Goal: Task Accomplishment & Management: Complete application form

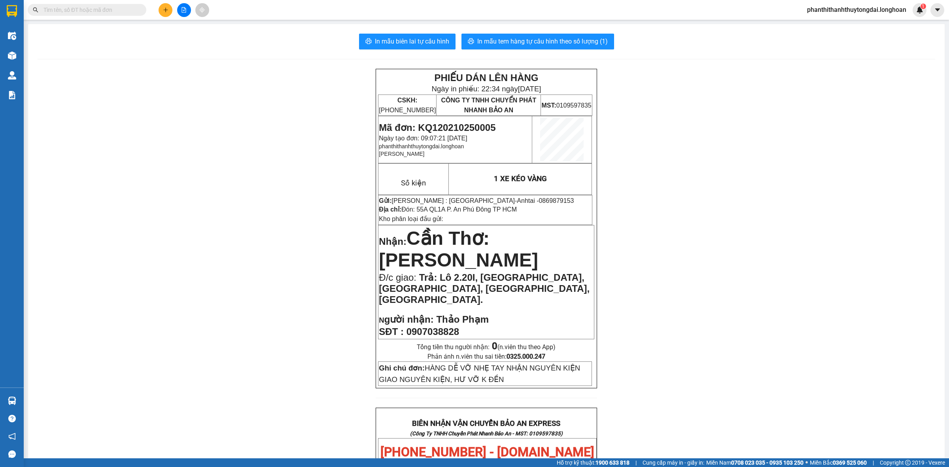
click at [94, 6] on input "text" at bounding box center [89, 10] width 93 height 9
paste input "0789966156"
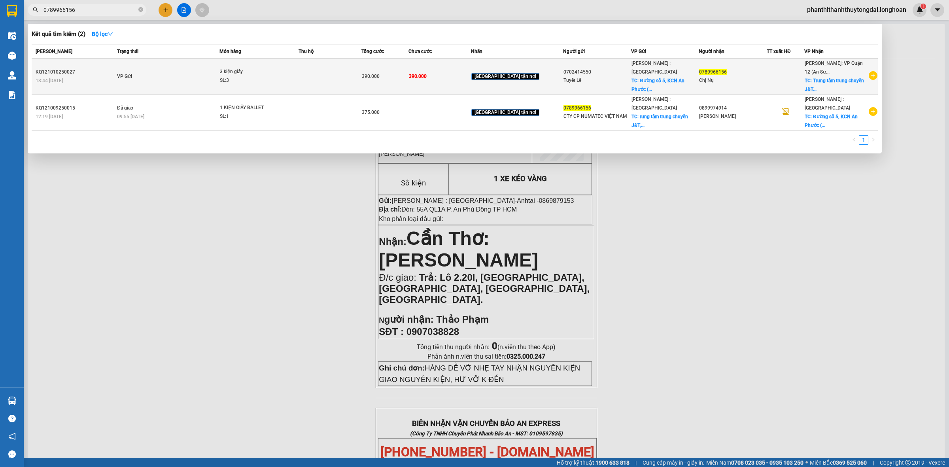
type input "0789966156"
click at [361, 83] on td at bounding box center [330, 77] width 62 height 36
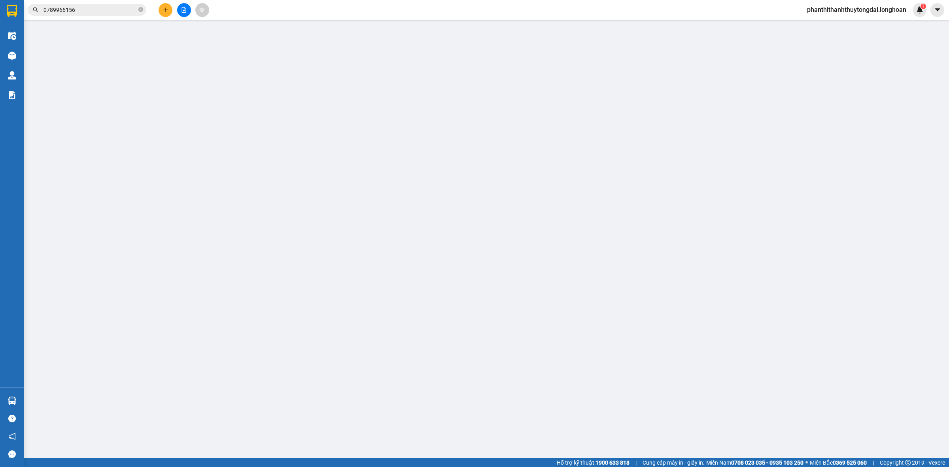
type input "0702414550"
type input "Tuyết Lê"
checkbox input "true"
type input "Đường số 5, KCN An Phước ( [GEOGRAPHIC_DATA] cũ), [GEOGRAPHIC_DATA]"
type input "0789966156"
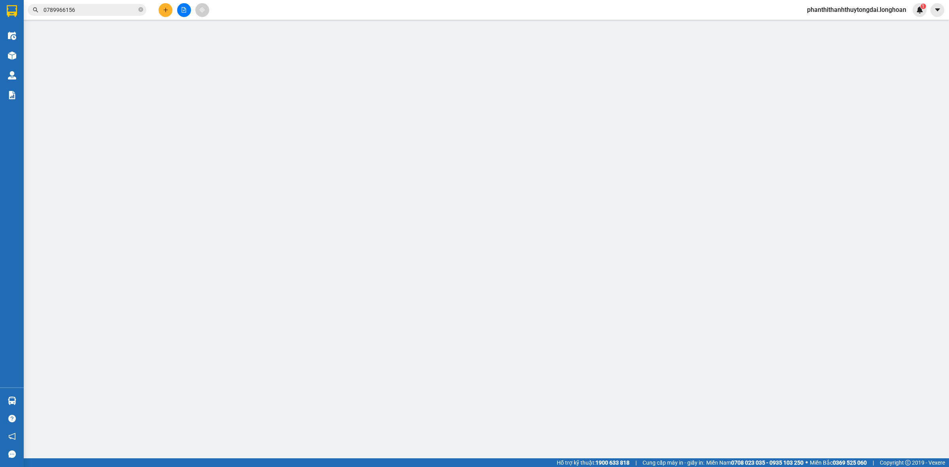
type input "Chị Nụ"
checkbox input "true"
type input "Trung tâm trung chuyển J&T, Lô KB3, KCN [GEOGRAPHIC_DATA], [GEOGRAPHIC_DATA]."
type input "0"
type input "390.000"
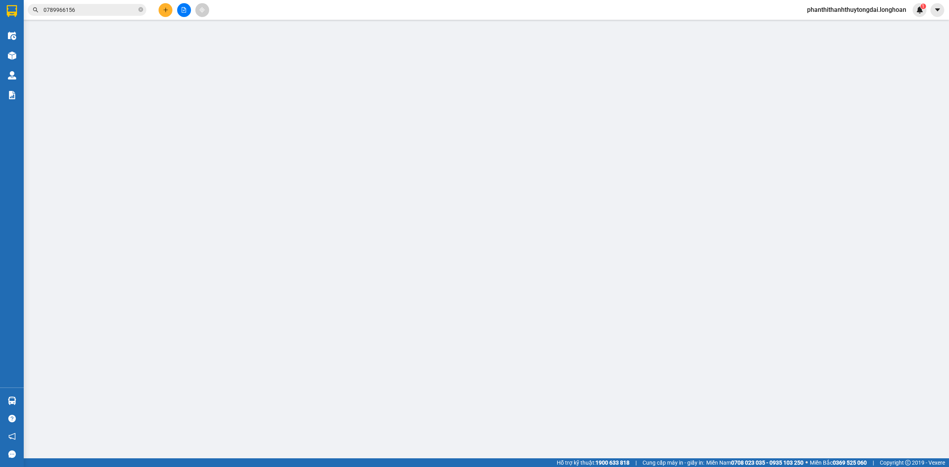
type input "390.000"
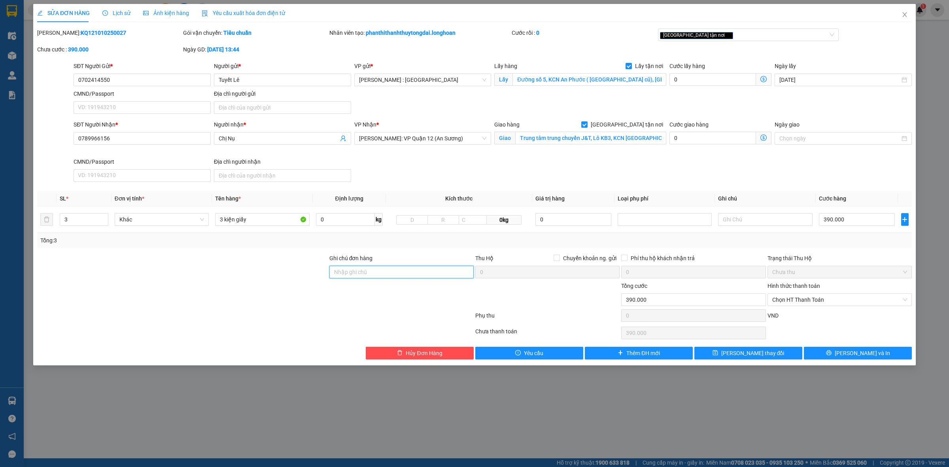
drag, startPoint x: 361, startPoint y: 273, endPoint x: 363, endPoint y: 277, distance: 4.1
click at [361, 273] on input "Ghi chú đơn hàng" at bounding box center [401, 272] width 144 height 13
type input "NHẬN GIAO NGUYÊN KIỆN HÀNG HƯ VỠ ĐỀN THEO CHÍNH SÁCH"
click at [607, 355] on button "[PERSON_NAME] và In" at bounding box center [858, 353] width 108 height 13
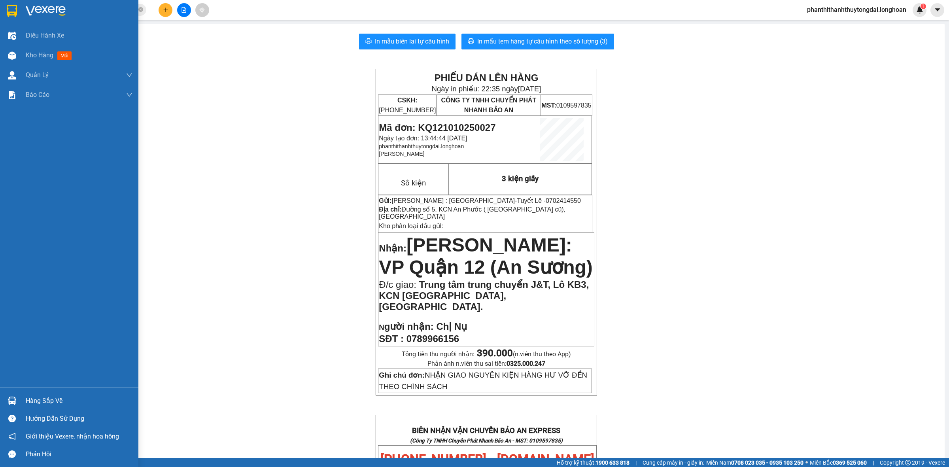
click at [10, 13] on img at bounding box center [12, 11] width 10 height 12
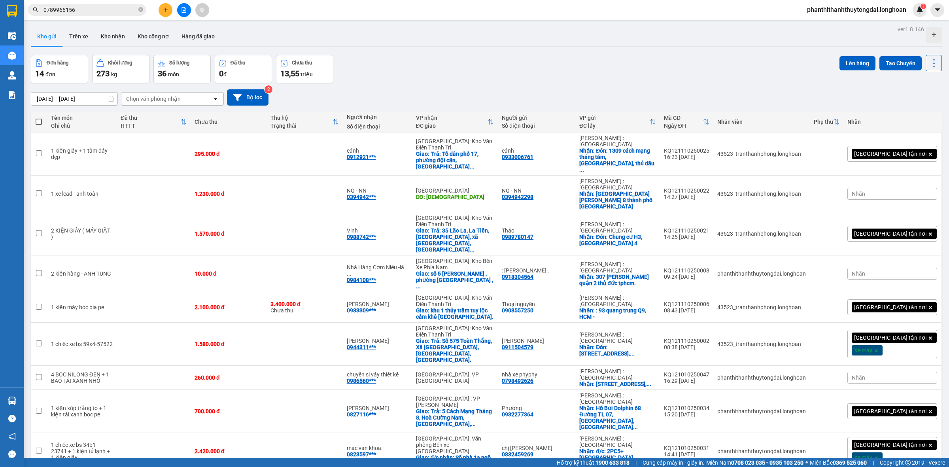
click at [81, 12] on input "0789966156" at bounding box center [89, 10] width 93 height 9
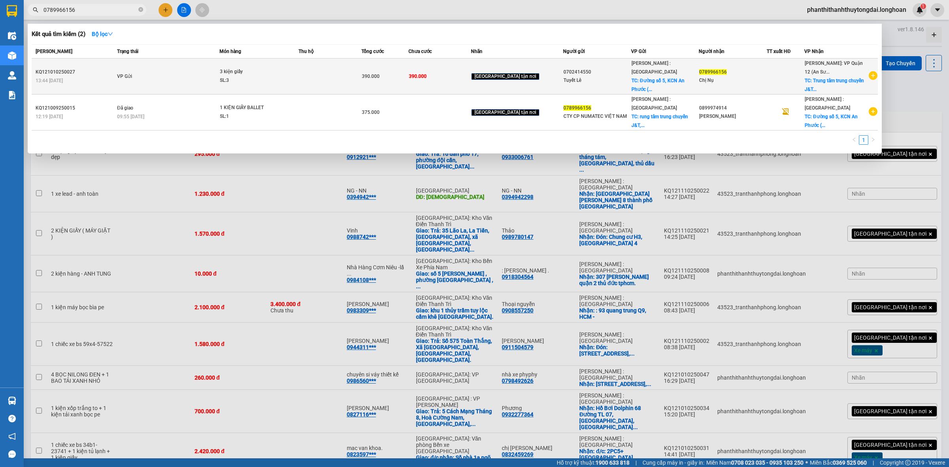
click at [147, 85] on td "VP Gửi" at bounding box center [167, 77] width 104 height 36
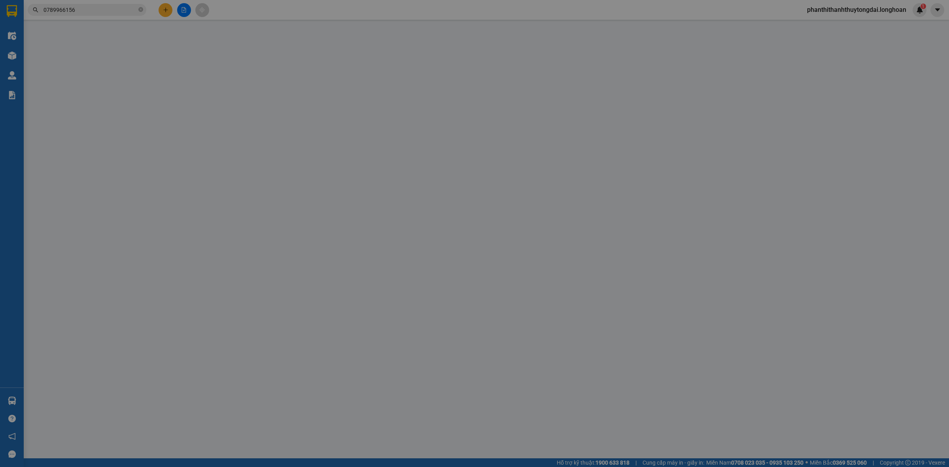
type input "0702414550"
type input "Tuyết Lê"
checkbox input "true"
type input "Đường số 5, KCN An Phước ( [GEOGRAPHIC_DATA] cũ), [GEOGRAPHIC_DATA]"
type input "0789966156"
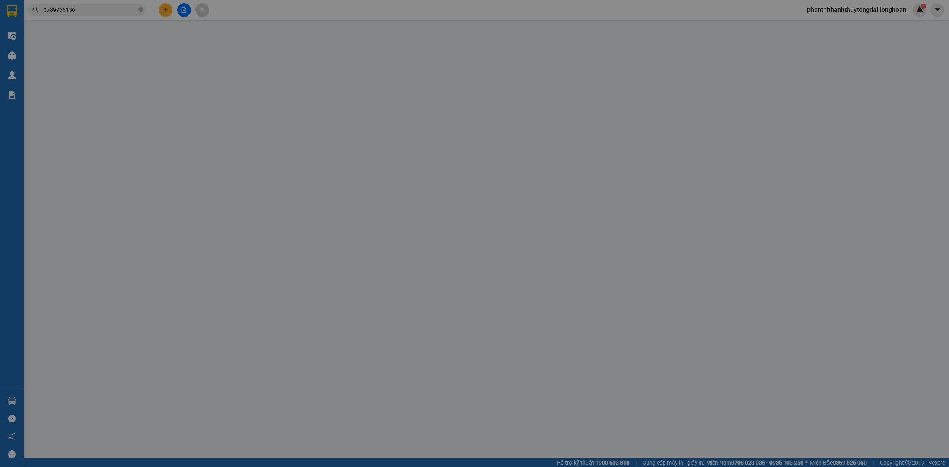
type input "Chị Nụ"
checkbox input "true"
type input "Trung tâm trung chuyển J&T, Lô KB3, KCN [GEOGRAPHIC_DATA], [GEOGRAPHIC_DATA]."
type input "NHẬN GIAO NGUYÊN KIỆN HÀNG HƯ VỠ ĐỀN THEO CHÍNH SÁCH"
type input "0"
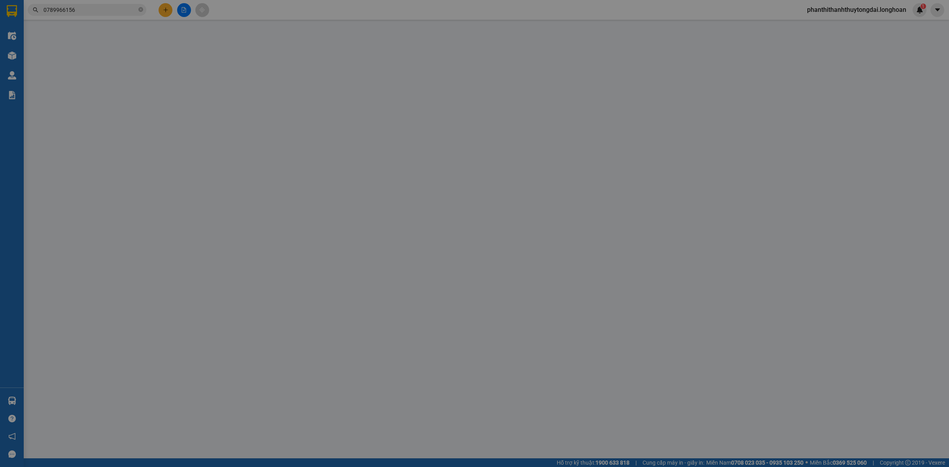
type input "390.000"
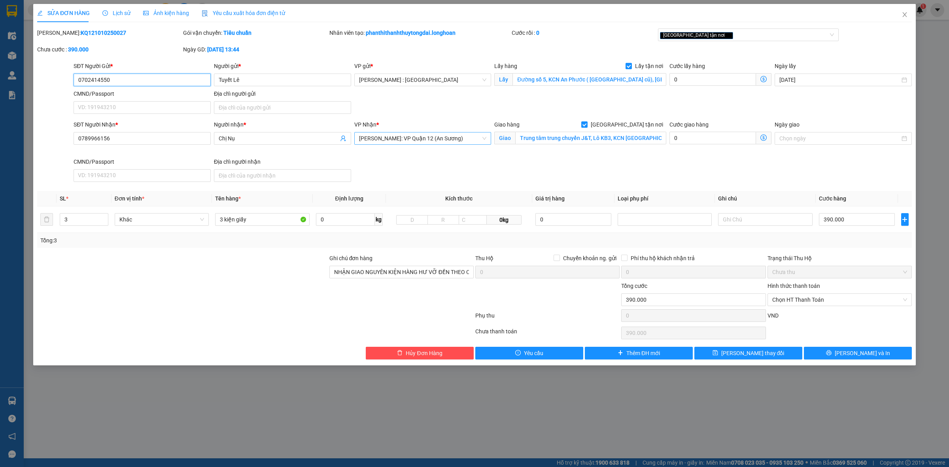
click at [411, 140] on span "[PERSON_NAME]: VP Quận 12 (An Sương)" at bounding box center [423, 138] width 128 height 12
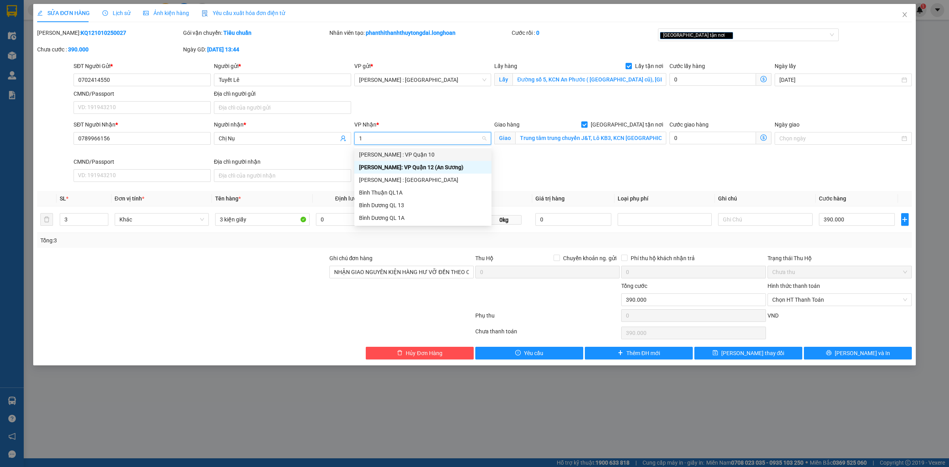
type input "12"
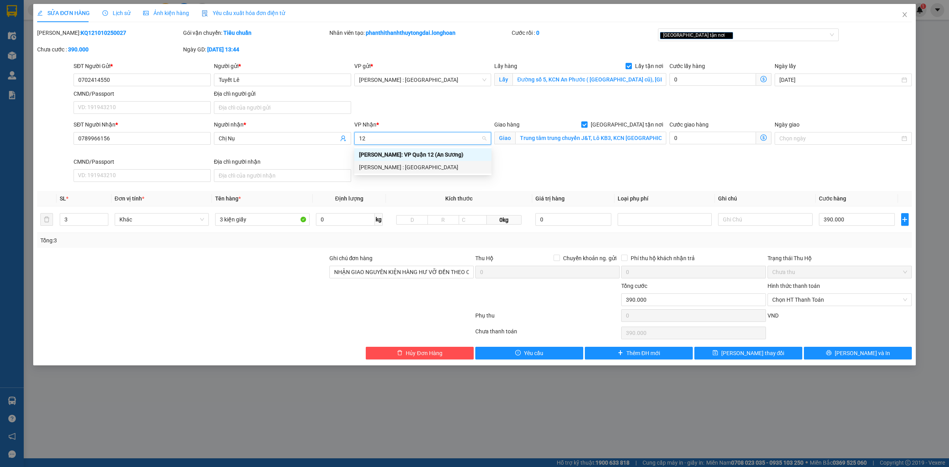
click at [439, 168] on div "[PERSON_NAME] : [GEOGRAPHIC_DATA]" at bounding box center [423, 167] width 128 height 9
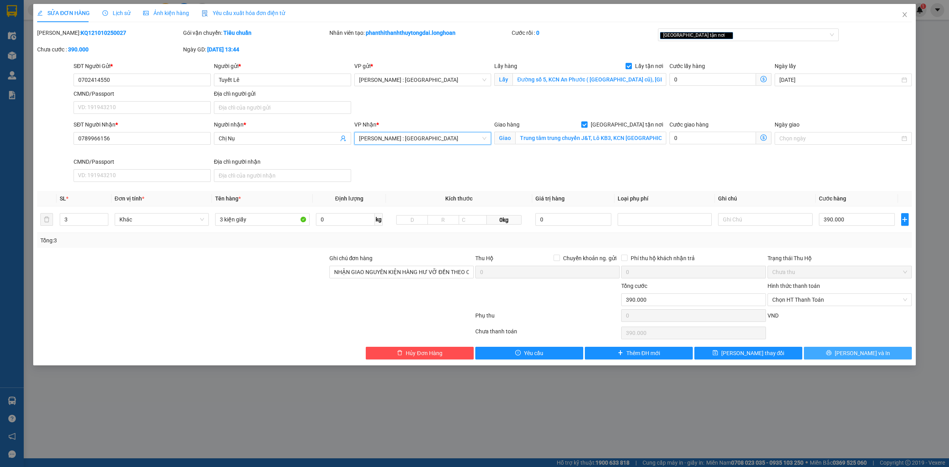
click at [607, 354] on span "[PERSON_NAME] và In" at bounding box center [862, 353] width 55 height 9
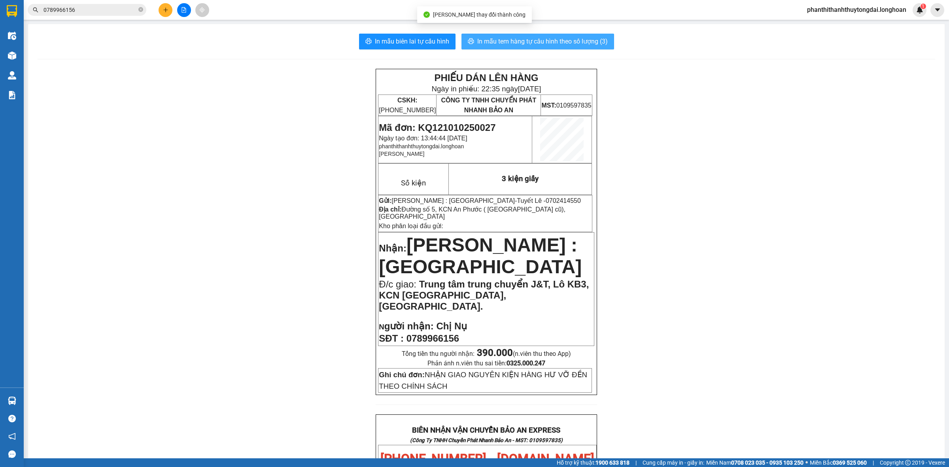
click at [513, 41] on span "In mẫu tem hàng tự cấu hình theo số lượng (3)" at bounding box center [542, 41] width 130 height 10
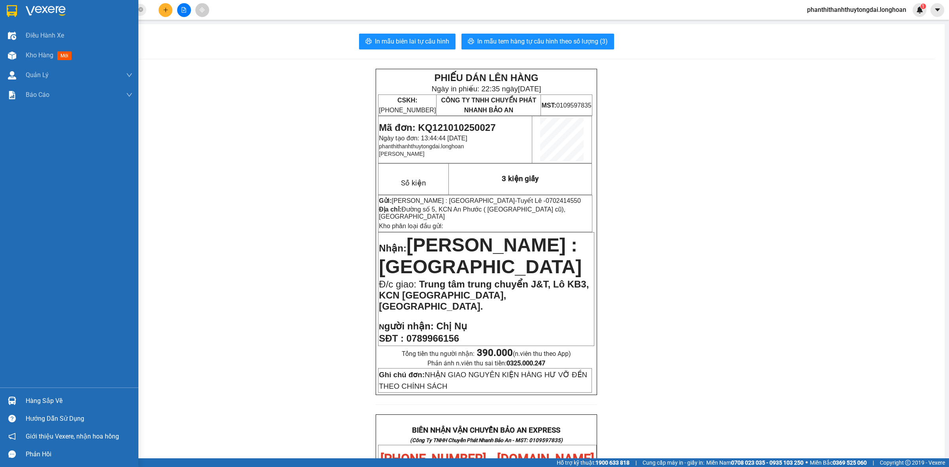
click at [10, 10] on img at bounding box center [12, 11] width 10 height 12
